Goal: Transaction & Acquisition: Purchase product/service

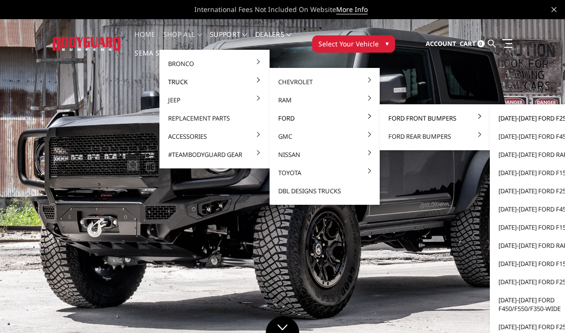
click at [542, 116] on link "[DATE]-[DATE] Ford F250/F350" at bounding box center [544, 118] width 102 height 18
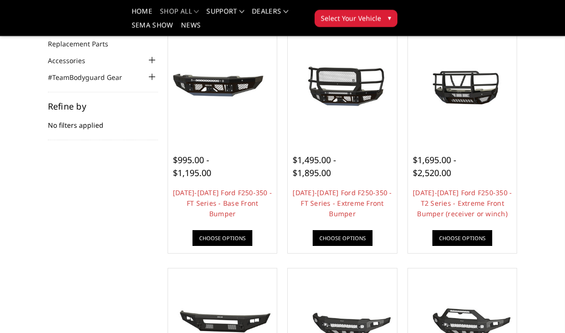
scroll to position [104, 0]
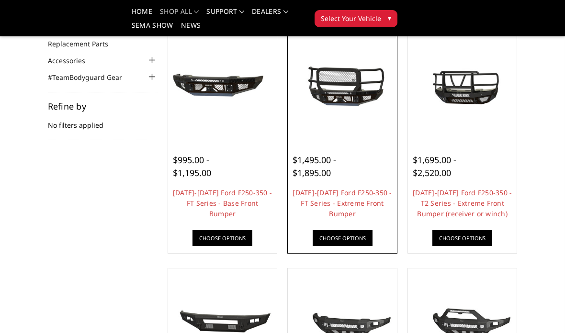
click at [342, 98] on img at bounding box center [342, 86] width 104 height 49
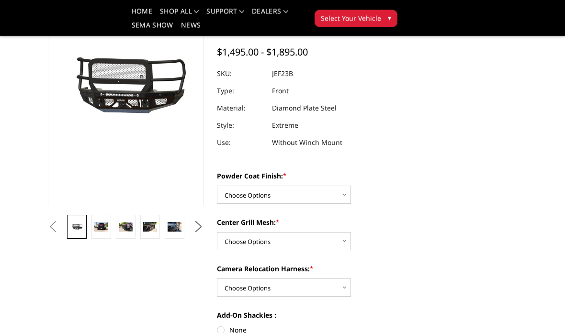
scroll to position [101, 0]
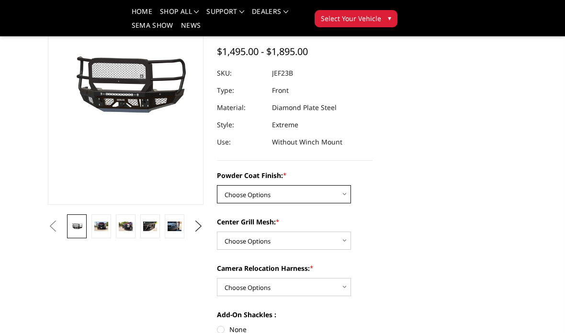
click at [336, 196] on select "Choose Options Bare Metal Gloss Black Powder Coat Textured Black Powder Coat" at bounding box center [284, 194] width 134 height 18
select select "3265"
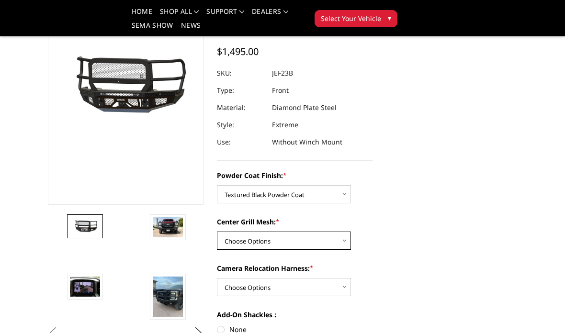
click at [330, 241] on select "Choose Options WITH Expanded Metal in Center Grill WITHOUT Expanded Metal in Ce…" at bounding box center [284, 241] width 134 height 18
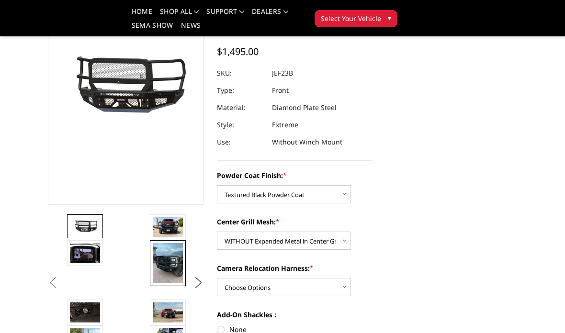
click at [173, 258] on img at bounding box center [168, 263] width 30 height 40
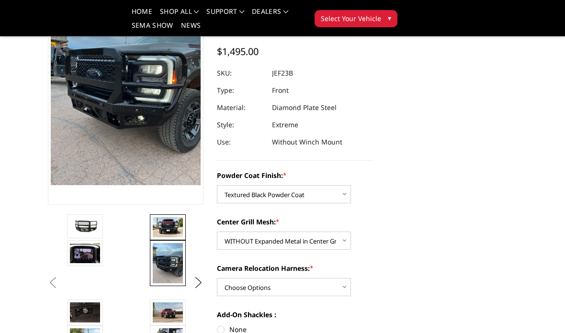
click at [177, 222] on img at bounding box center [168, 227] width 30 height 20
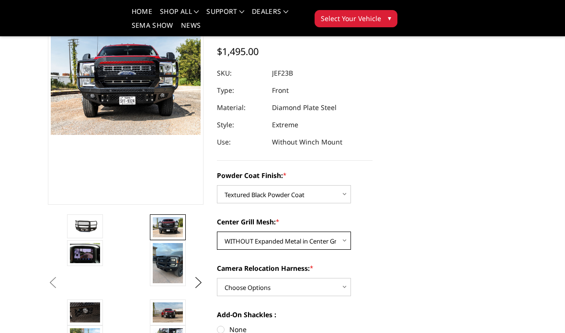
click at [325, 241] on select "Choose Options WITH Expanded Metal in Center Grill WITHOUT Expanded Metal in Ce…" at bounding box center [284, 241] width 134 height 18
select select "3266"
click at [321, 285] on select "Choose Options WITH Camera Relocation Harness WITHOUT Camera Relocation Harness" at bounding box center [284, 287] width 134 height 18
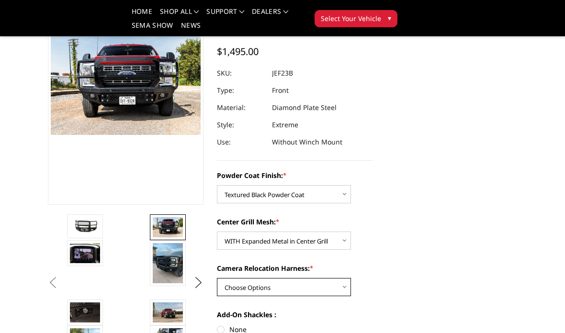
select select "3268"
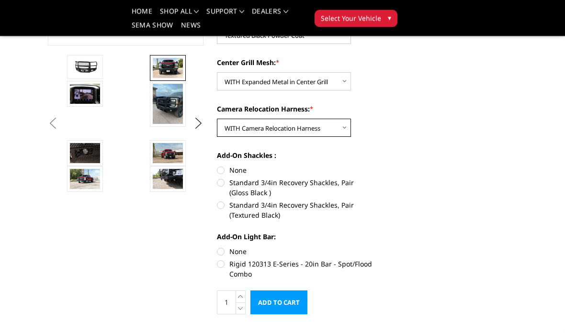
scroll to position [261, 0]
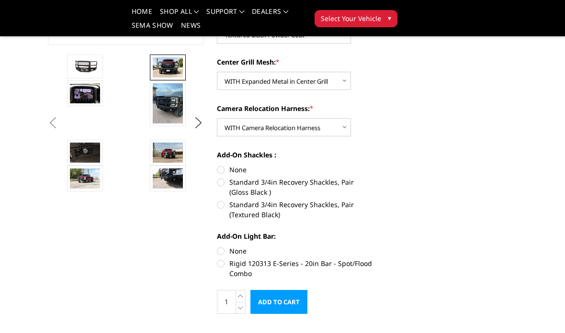
click at [221, 203] on label "Standard 3/4in Recovery Shackles, Pair (Textured Black)" at bounding box center [295, 210] width 156 height 20
click at [372, 178] on input "Standard 3/4in Recovery Shackles, Pair (Textured Black)" at bounding box center [372, 177] width 0 height 0
radio input "true"
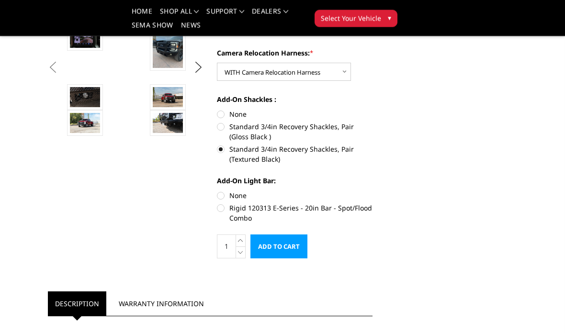
scroll to position [316, 0]
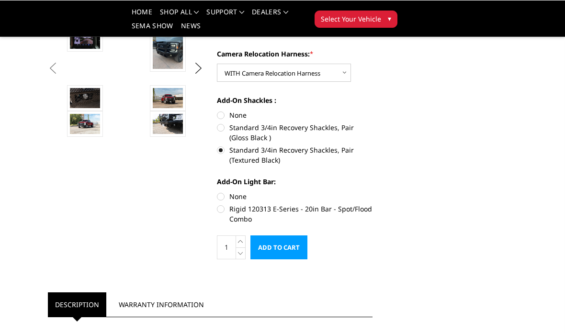
click at [218, 208] on label "Rigid 120313 E-Series - 20in Bar - Spot/Flood Combo" at bounding box center [295, 213] width 156 height 20
click at [372, 191] on input "Rigid 120313 E-Series - 20in Bar - Spot/Flood Combo" at bounding box center [372, 191] width 0 height 0
radio input "true"
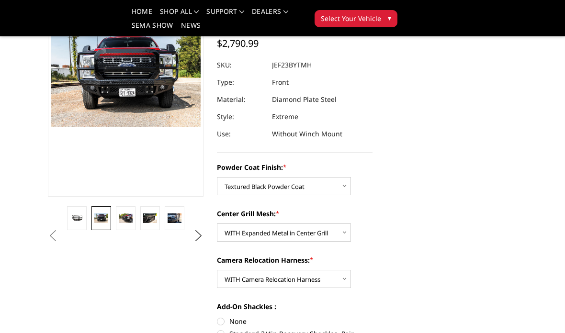
scroll to position [82, 0]
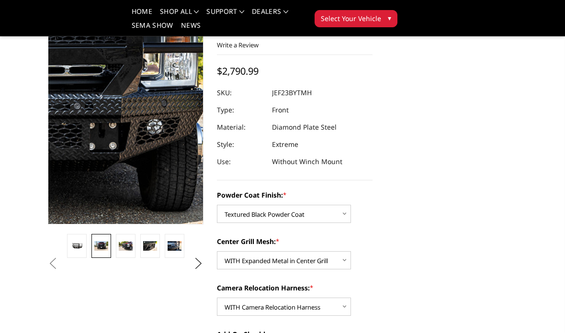
click at [167, 133] on img at bounding box center [4, 85] width 613 height 409
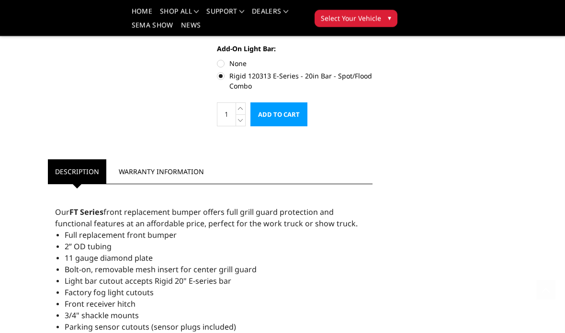
scroll to position [431, 0]
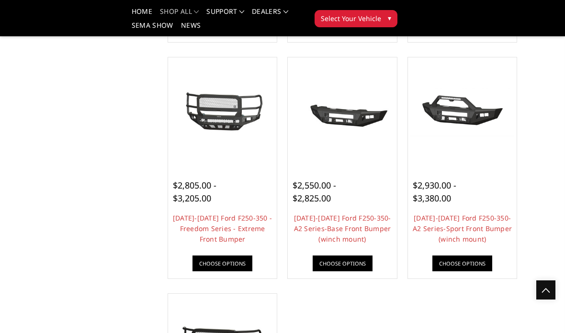
scroll to position [548, 0]
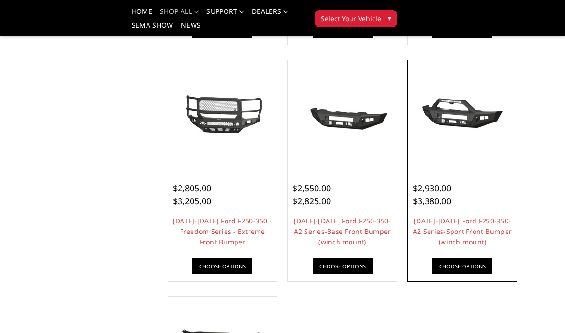
click at [480, 138] on img at bounding box center [462, 114] width 104 height 49
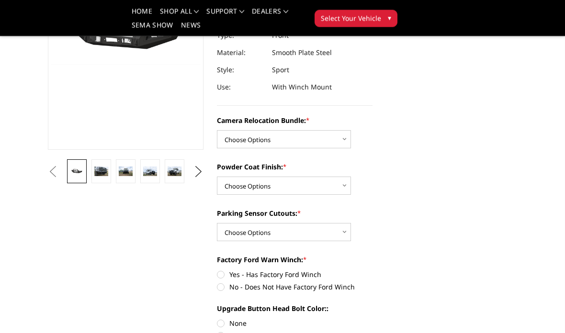
scroll to position [157, 0]
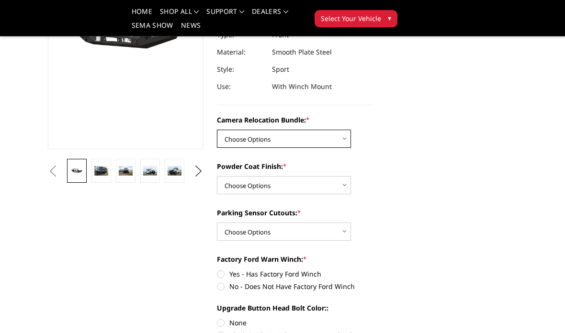
click at [339, 143] on select "Choose Options WITHOUT Camera Relocation Bundle WITH Camera Relocation Bundle" at bounding box center [284, 139] width 134 height 18
select select "2614"
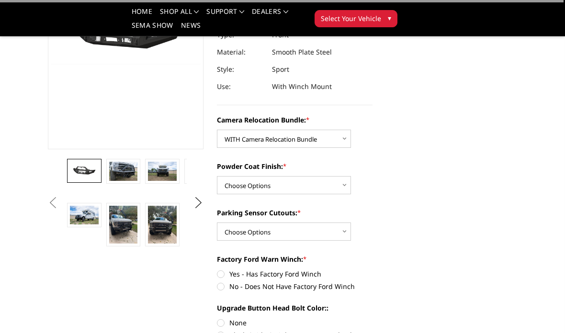
click at [333, 189] on select "Choose Options Textured Black Powder Coat Bare Metal" at bounding box center [284, 185] width 134 height 18
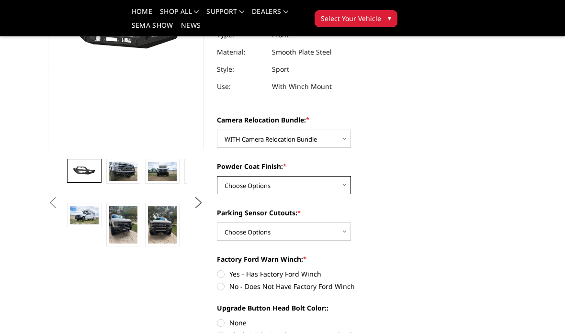
select select "2613"
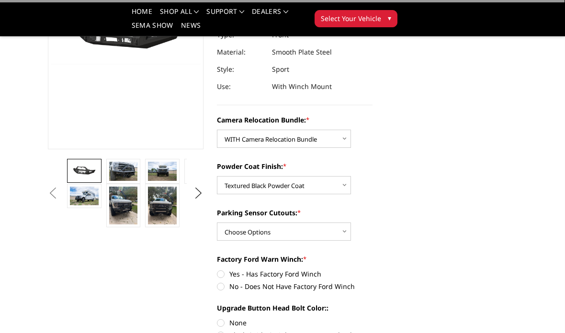
click at [335, 237] on select "Choose Options Yes - With Parking Sensor Cutouts No - Without Parking Sensor Cu…" at bounding box center [284, 232] width 134 height 18
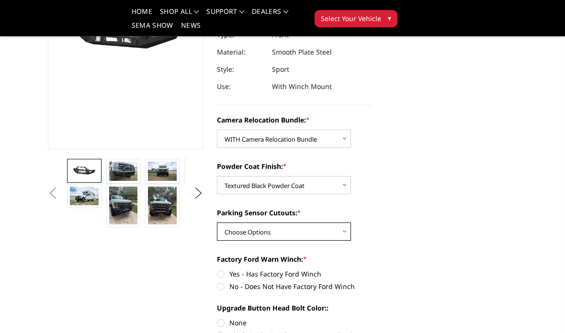
select select "2611"
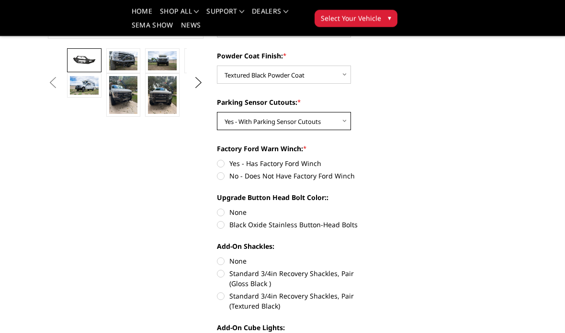
scroll to position [269, 0]
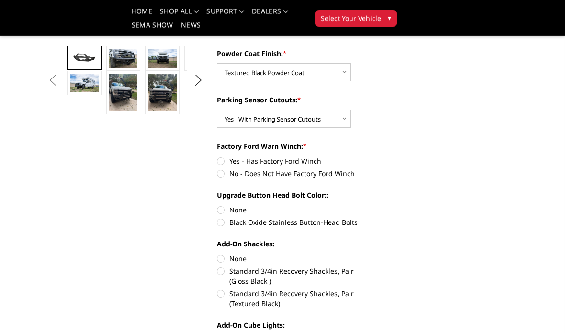
click at [220, 172] on label "No - Does Not Have Factory Ford Winch" at bounding box center [295, 174] width 156 height 10
click at [372, 157] on input "No - Does Not Have Factory Ford Winch" at bounding box center [372, 156] width 0 height 0
radio input "true"
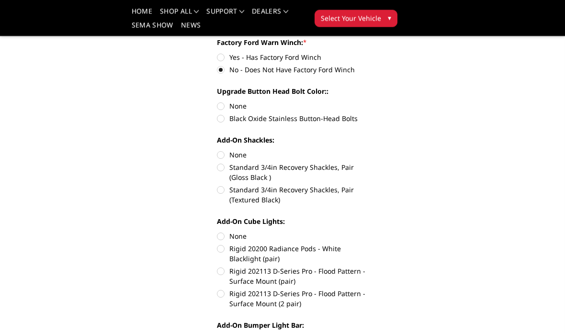
scroll to position [371, 0]
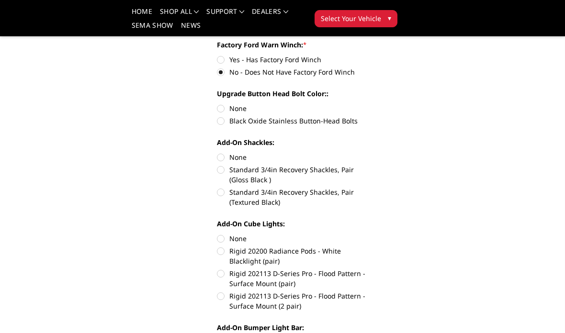
click at [220, 123] on label "Black Oxide Stainless Button-Head Bolts" at bounding box center [295, 121] width 156 height 10
click at [372, 104] on input "Black Oxide Stainless Button-Head Bolts" at bounding box center [372, 103] width 0 height 0
radio input "true"
click at [221, 195] on label "Standard 3/4in Recovery Shackles, Pair (Textured Black)" at bounding box center [295, 197] width 156 height 20
click at [372, 165] on input "Standard 3/4in Recovery Shackles, Pair (Textured Black)" at bounding box center [372, 165] width 0 height 0
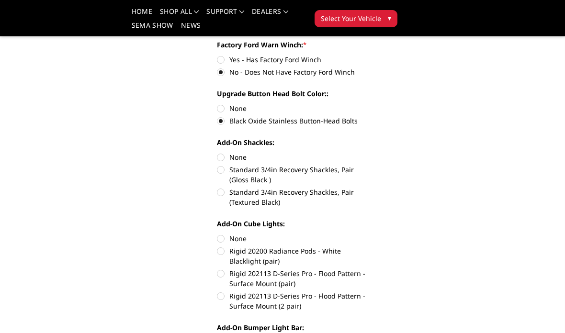
radio input "true"
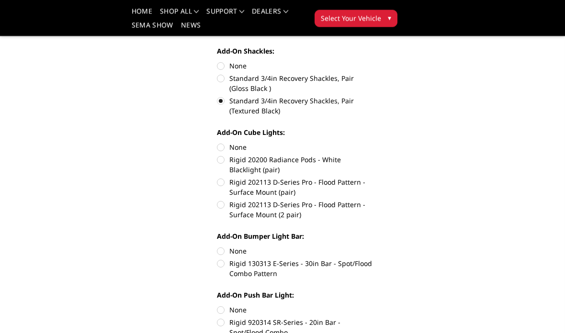
scroll to position [480, 0]
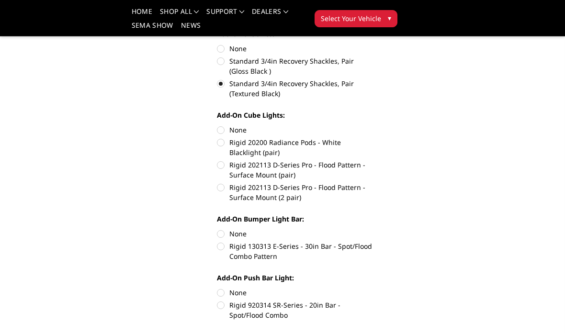
click at [220, 191] on label "Rigid 202113 D-Series Pro - Flood Pattern - Surface Mount (2 pair)" at bounding box center [295, 192] width 156 height 20
click at [372, 160] on input "Rigid 202113 D-Series Pro - Flood Pattern - Surface Mount (2 pair)" at bounding box center [372, 160] width 0 height 0
radio input "true"
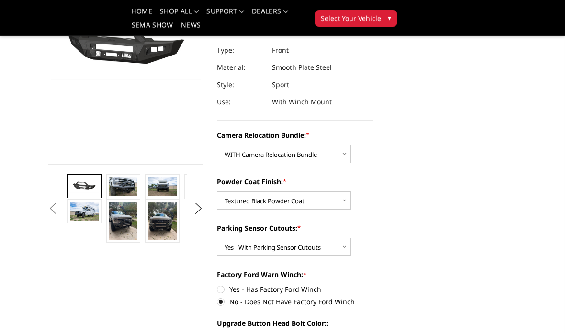
scroll to position [149, 0]
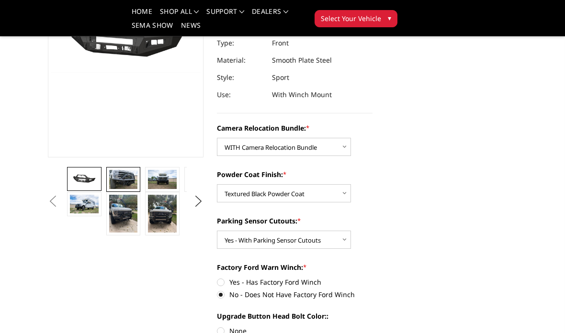
click at [124, 181] on img at bounding box center [123, 179] width 29 height 19
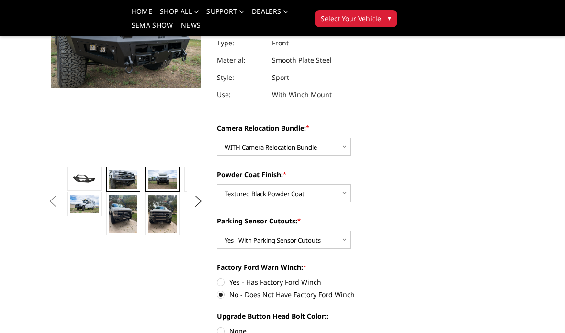
click at [159, 189] on link at bounding box center [162, 179] width 34 height 25
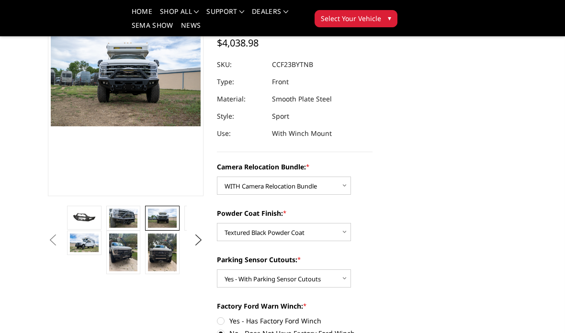
scroll to position [96, 0]
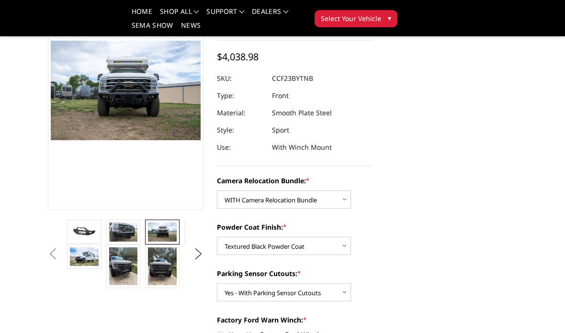
click at [60, 255] on button "Previous" at bounding box center [52, 254] width 14 height 14
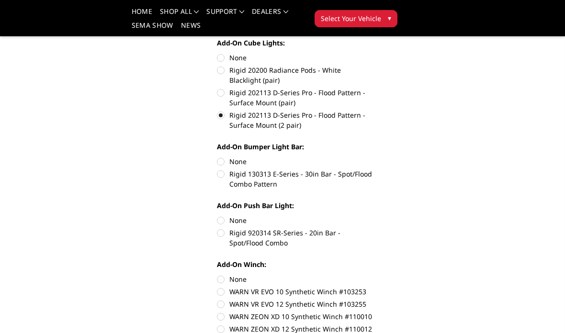
scroll to position [551, 0]
click at [220, 177] on label "Rigid 130313 E-Series - 30in Bar - Spot/Flood Combo Pattern" at bounding box center [295, 180] width 156 height 20
click at [372, 158] on input "Rigid 130313 E-Series - 30in Bar - Spot/Flood Combo Pattern" at bounding box center [372, 157] width 0 height 0
radio input "true"
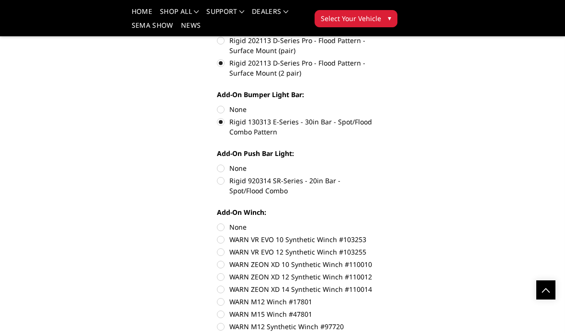
scroll to position [605, 0]
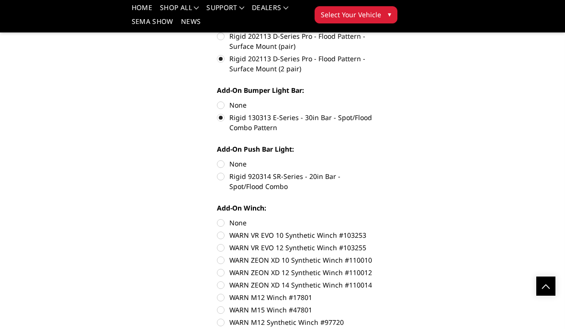
click at [218, 104] on label "None" at bounding box center [295, 109] width 156 height 10
click at [217, 104] on input "None" at bounding box center [217, 104] width 0 height 0
radio input "true"
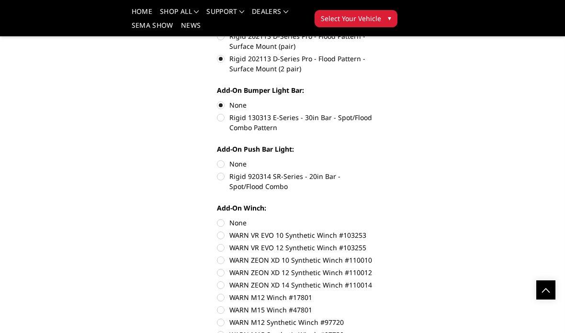
click at [225, 177] on label "Rigid 920314 SR-Series - 20in Bar - Spot/Flood Combo" at bounding box center [295, 181] width 156 height 20
click at [372, 159] on input "Rigid 920314 SR-Series - 20in Bar - Spot/Flood Combo" at bounding box center [372, 159] width 0 height 0
radio input "true"
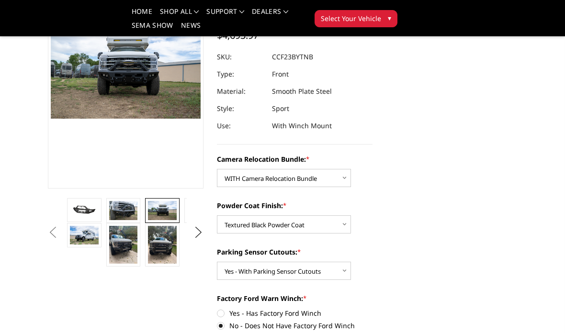
scroll to position [0, 0]
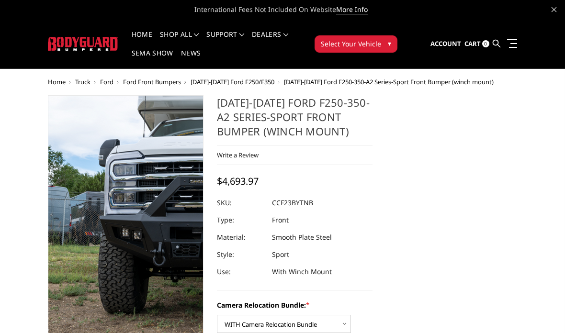
click at [96, 226] on img at bounding box center [214, 207] width 613 height 409
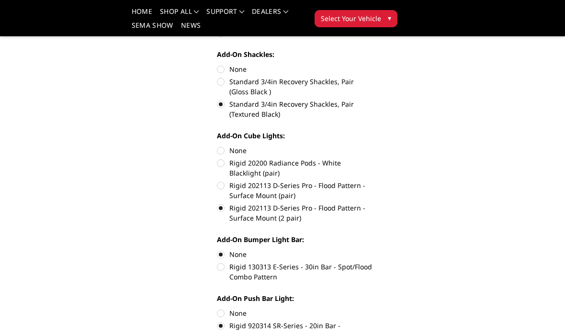
scroll to position [463, 0]
